Goal: Navigation & Orientation: Understand site structure

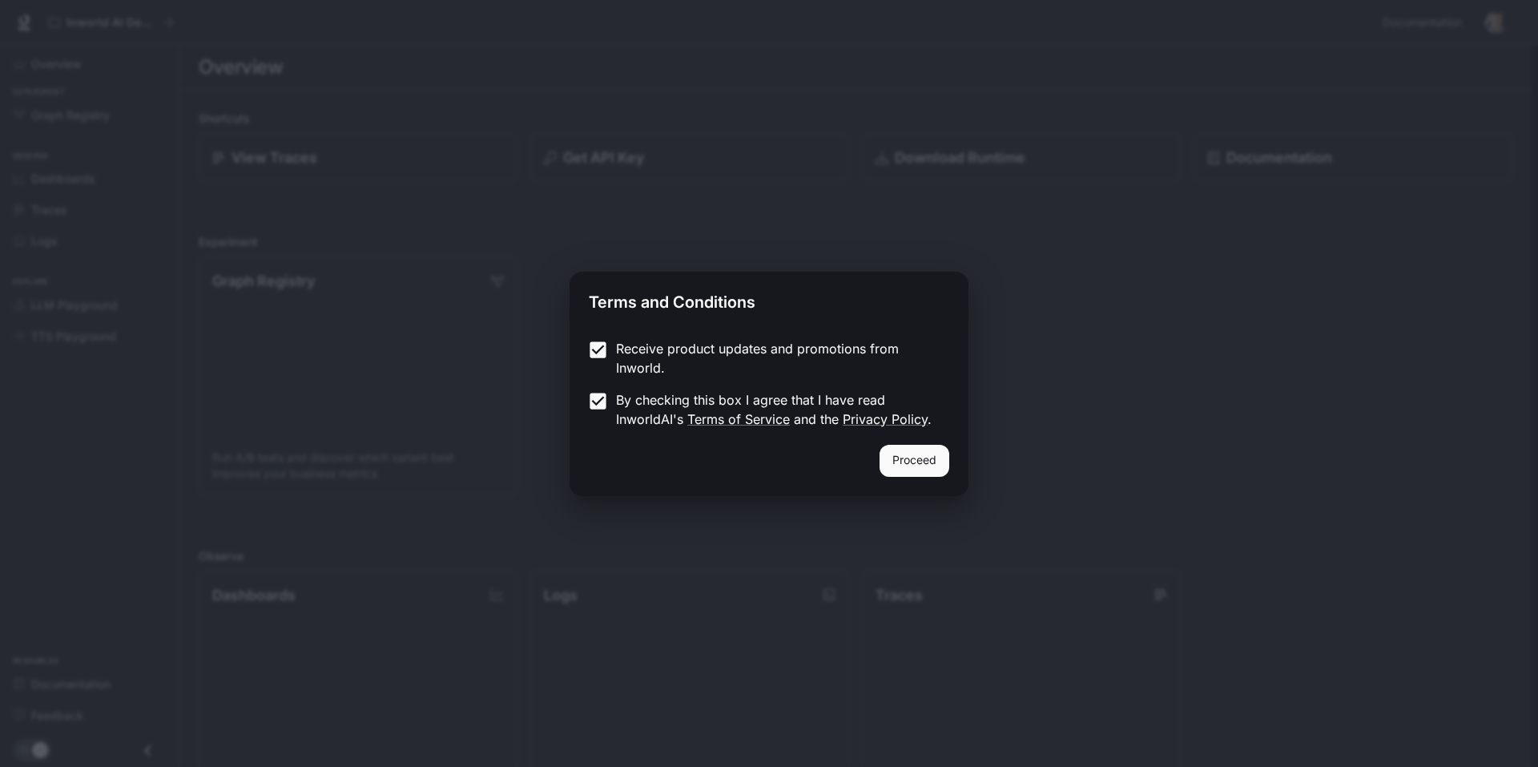
click at [896, 460] on button "Proceed" at bounding box center [915, 461] width 70 height 32
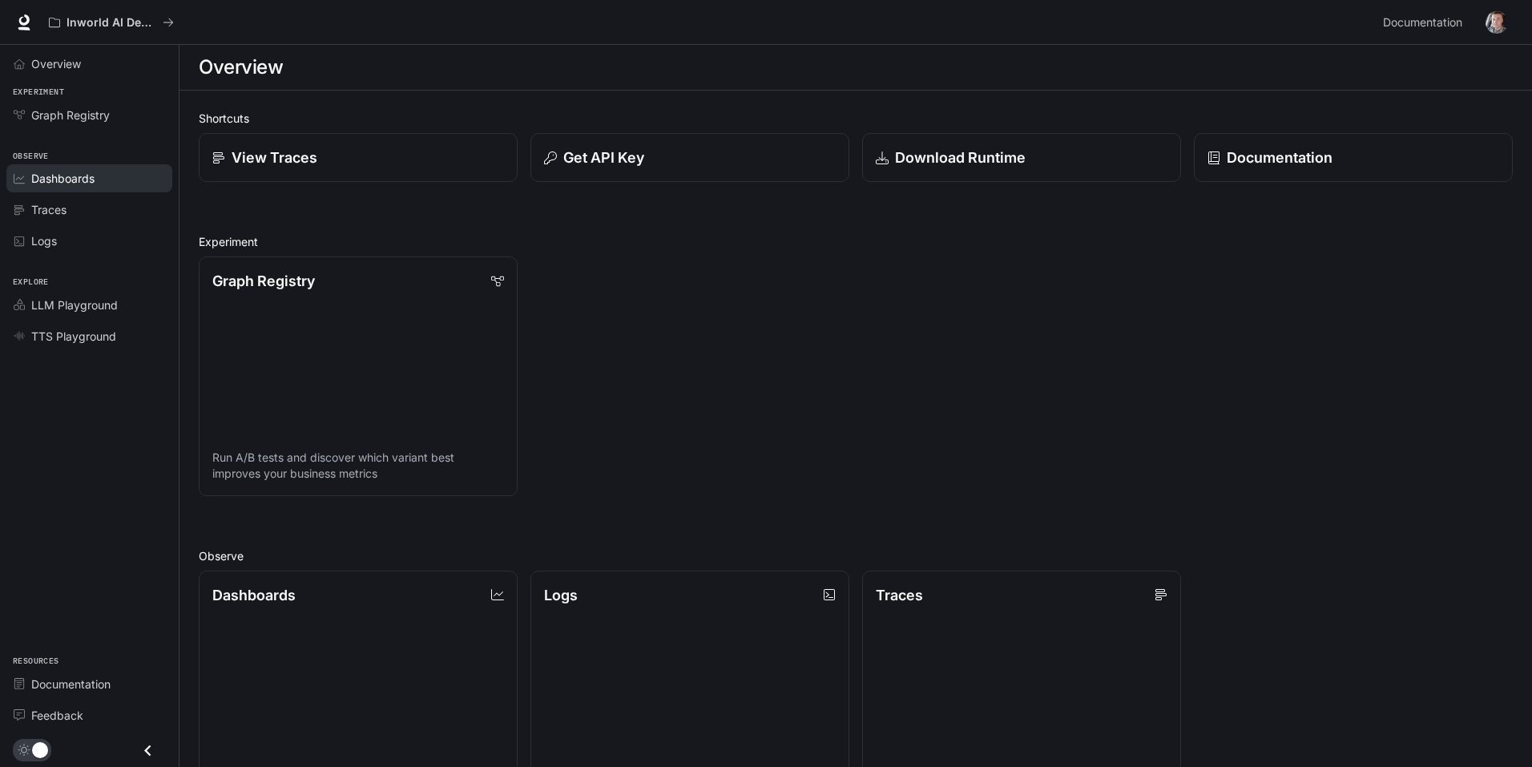
click at [76, 182] on span "Dashboards" at bounding box center [62, 178] width 63 height 17
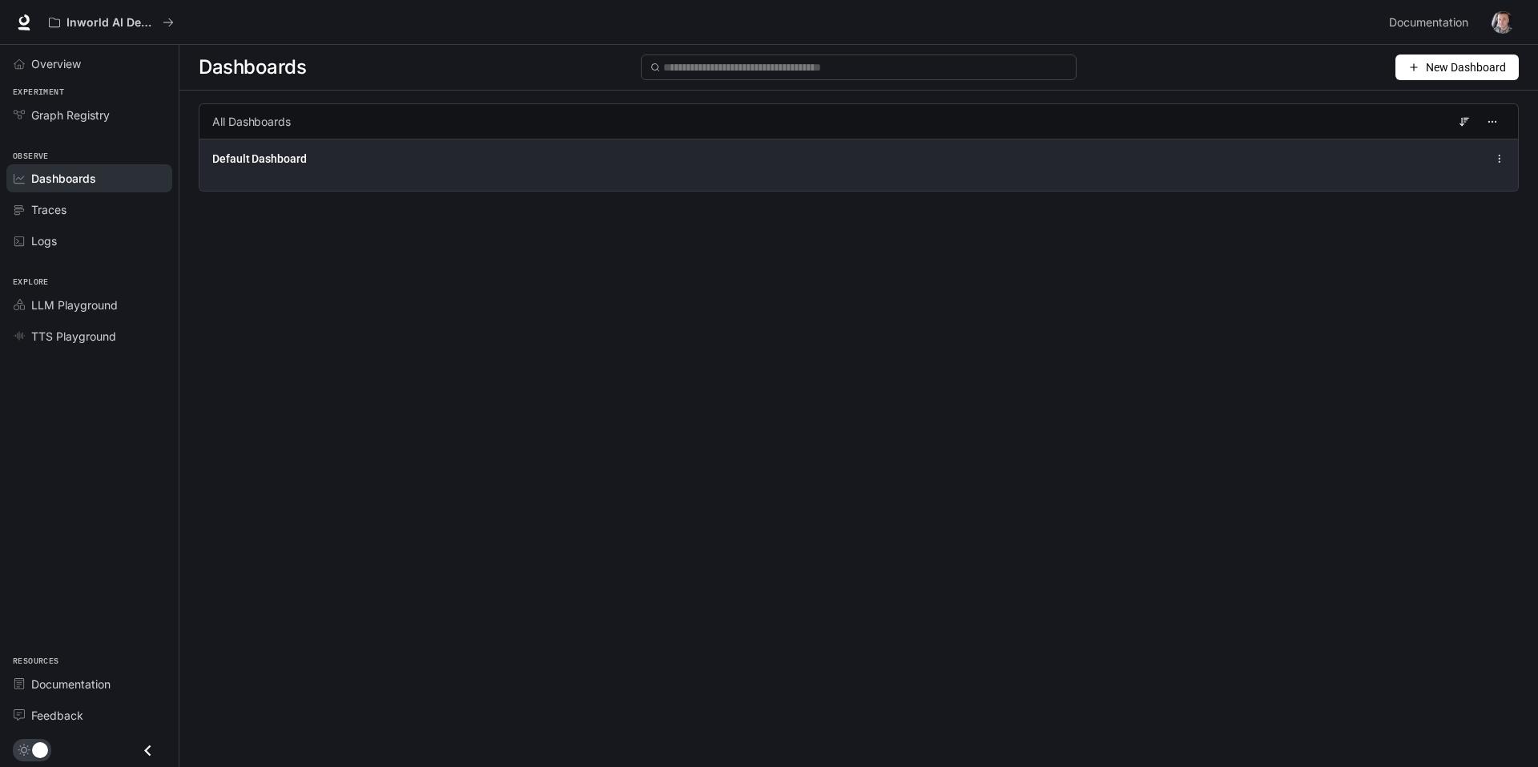
click at [281, 157] on span "Default Dashboard" at bounding box center [259, 159] width 95 height 16
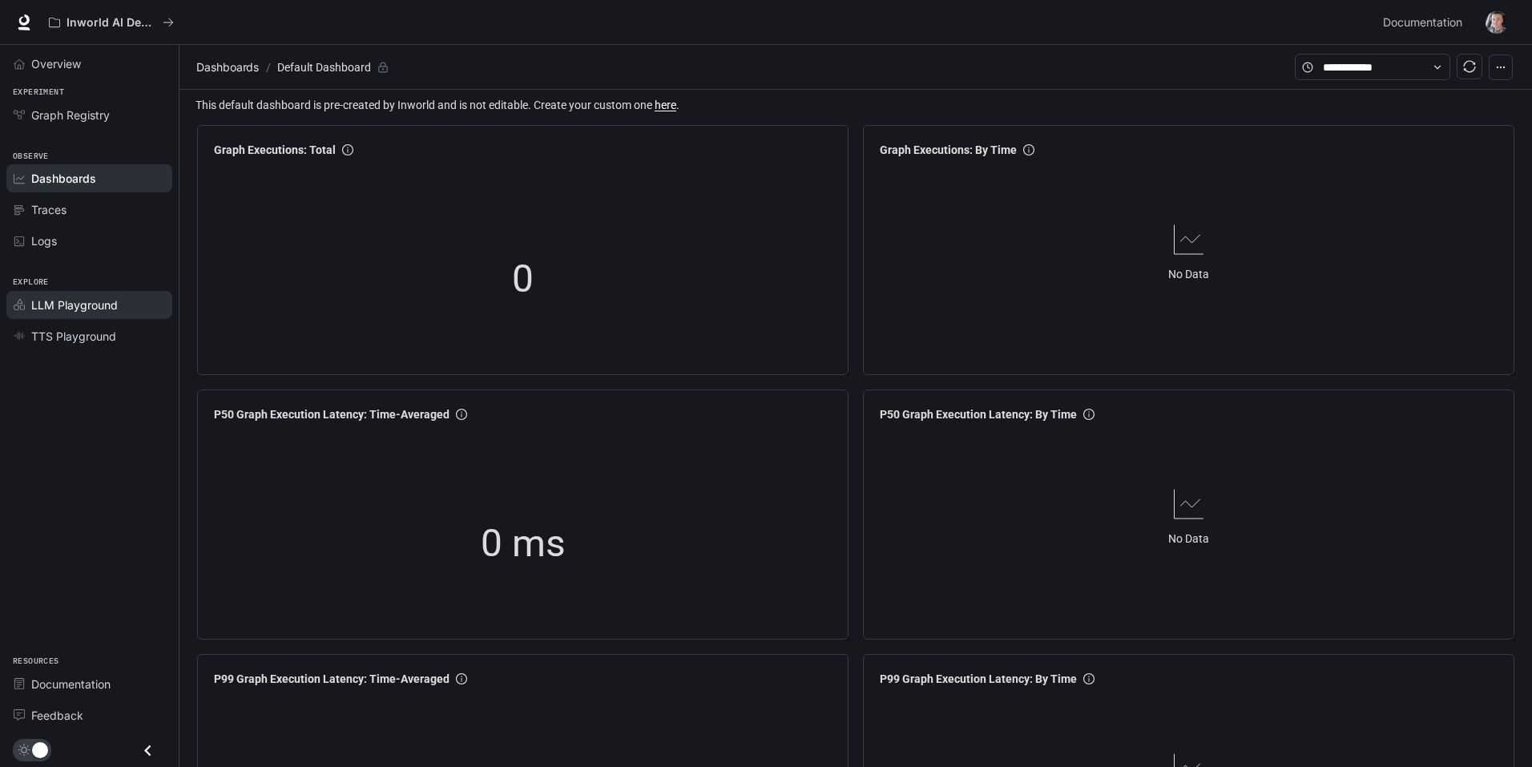
click at [68, 312] on span "LLM Playground" at bounding box center [74, 304] width 87 height 17
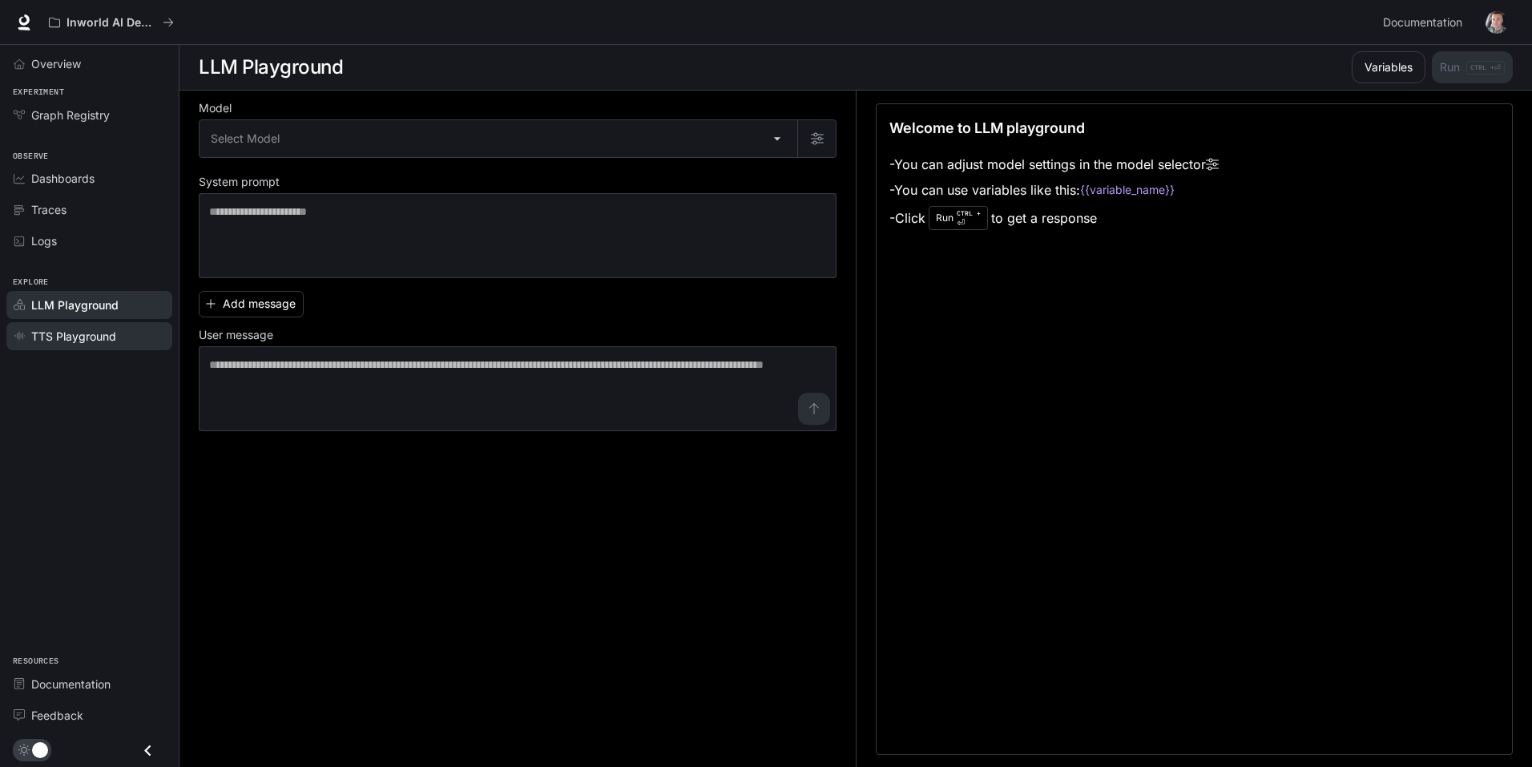
click at [75, 337] on span "TTS Playground" at bounding box center [73, 336] width 85 height 17
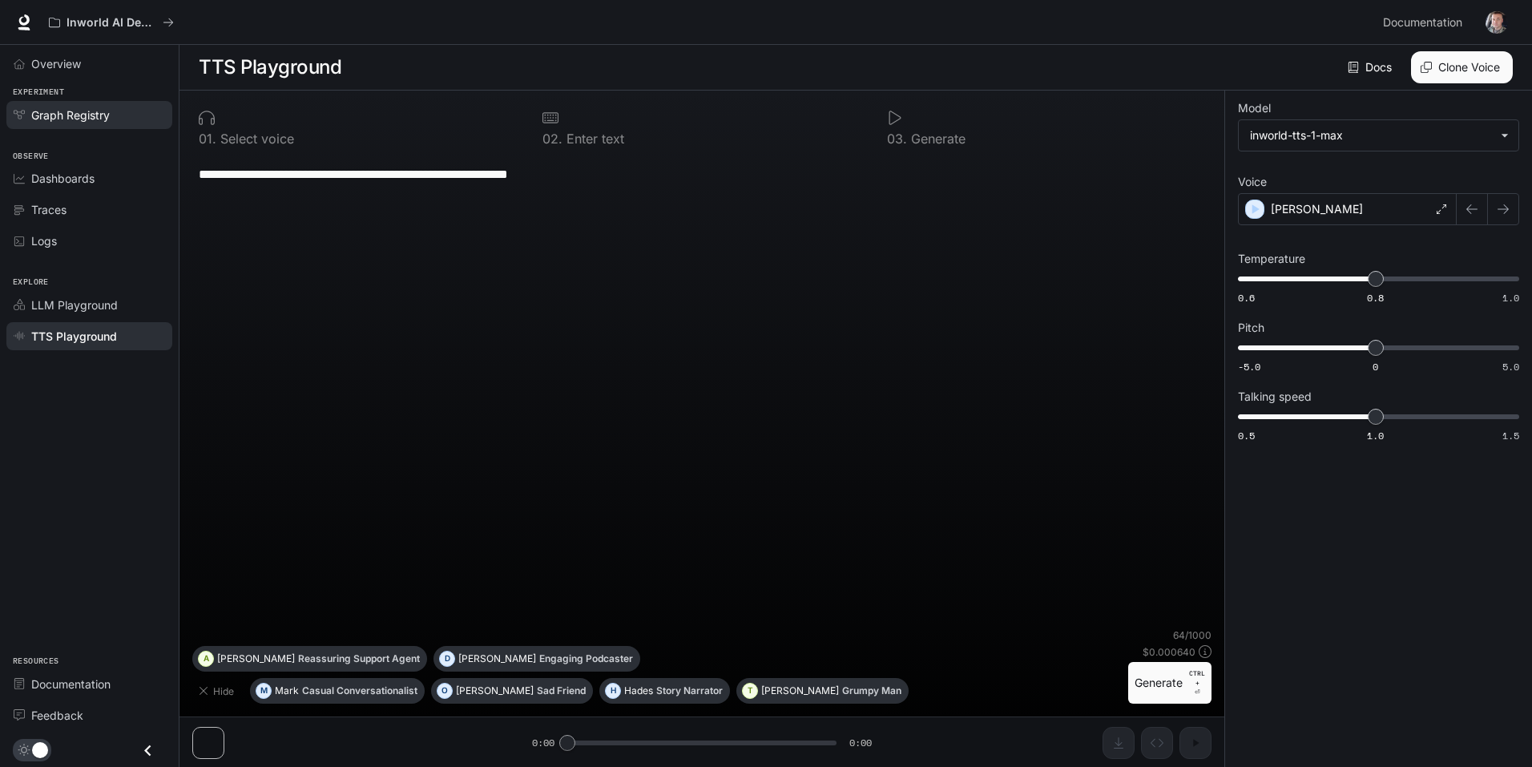
click at [54, 124] on link "Graph Registry" at bounding box center [89, 115] width 166 height 28
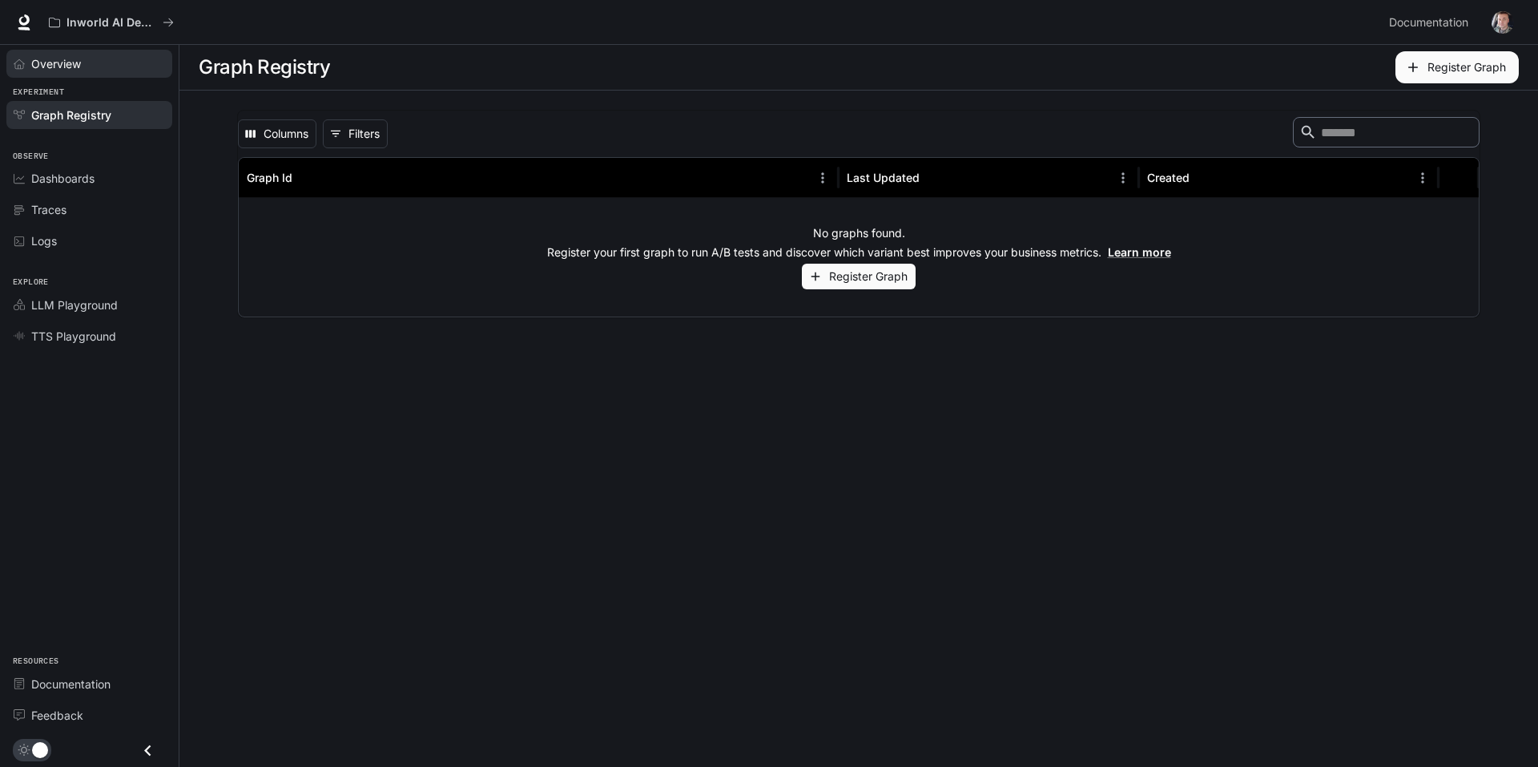
click at [51, 68] on span "Overview" at bounding box center [56, 63] width 50 height 17
